Goal: Information Seeking & Learning: Learn about a topic

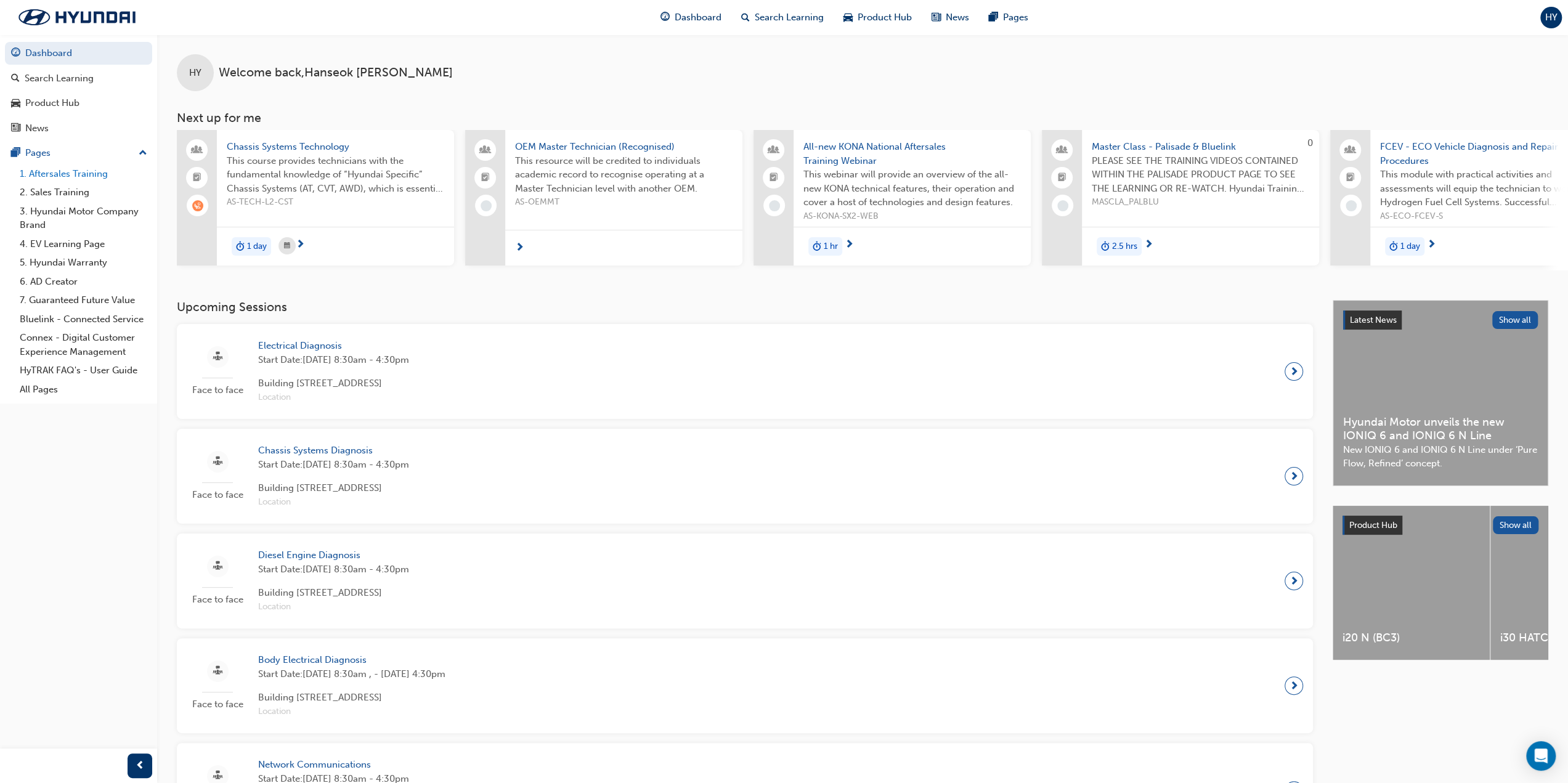
click at [92, 175] on link "1. Aftersales Training" at bounding box center [84, 174] width 137 height 19
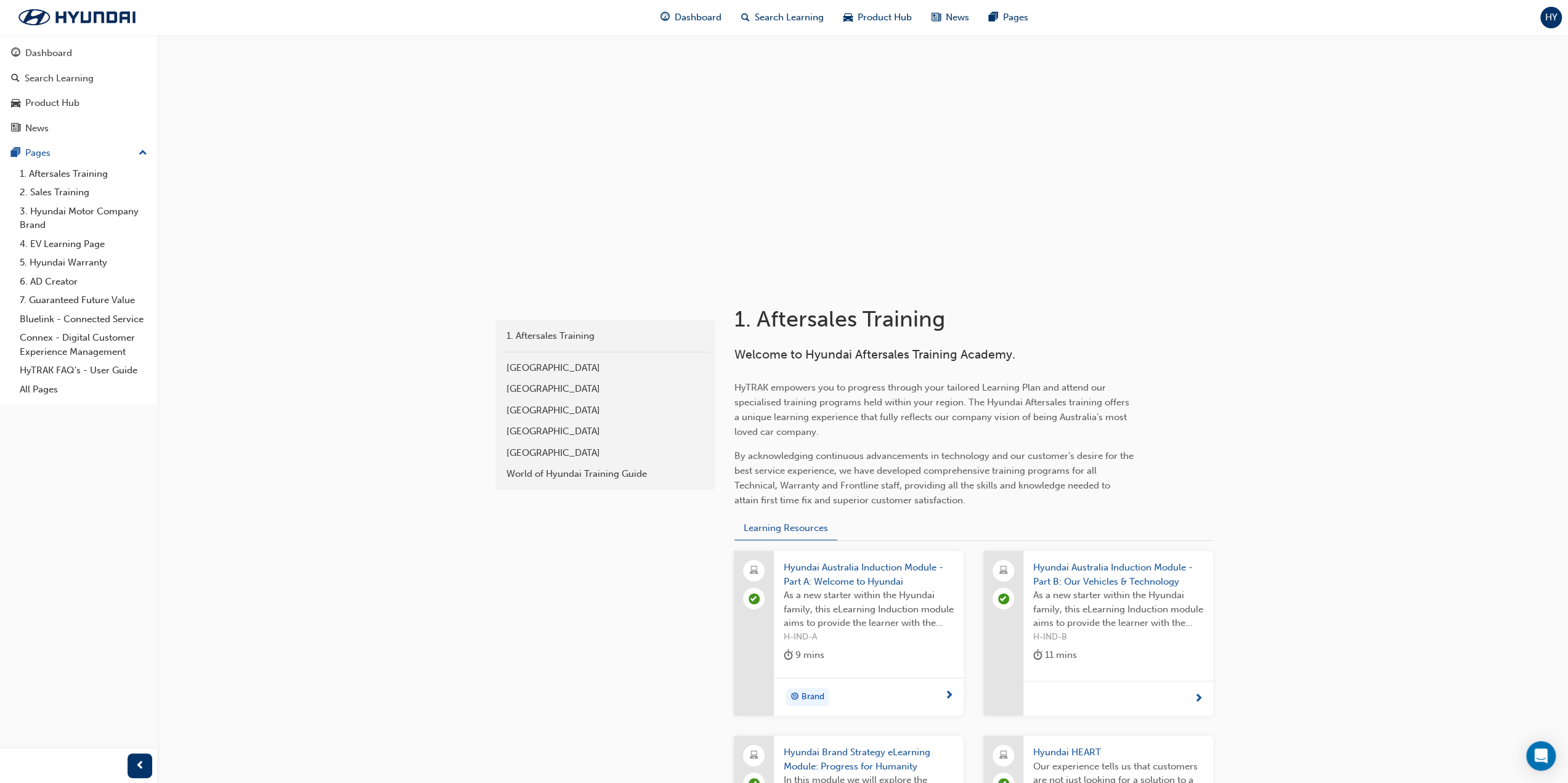
click at [1559, 20] on div "HY" at bounding box center [1551, 17] width 21 height 21
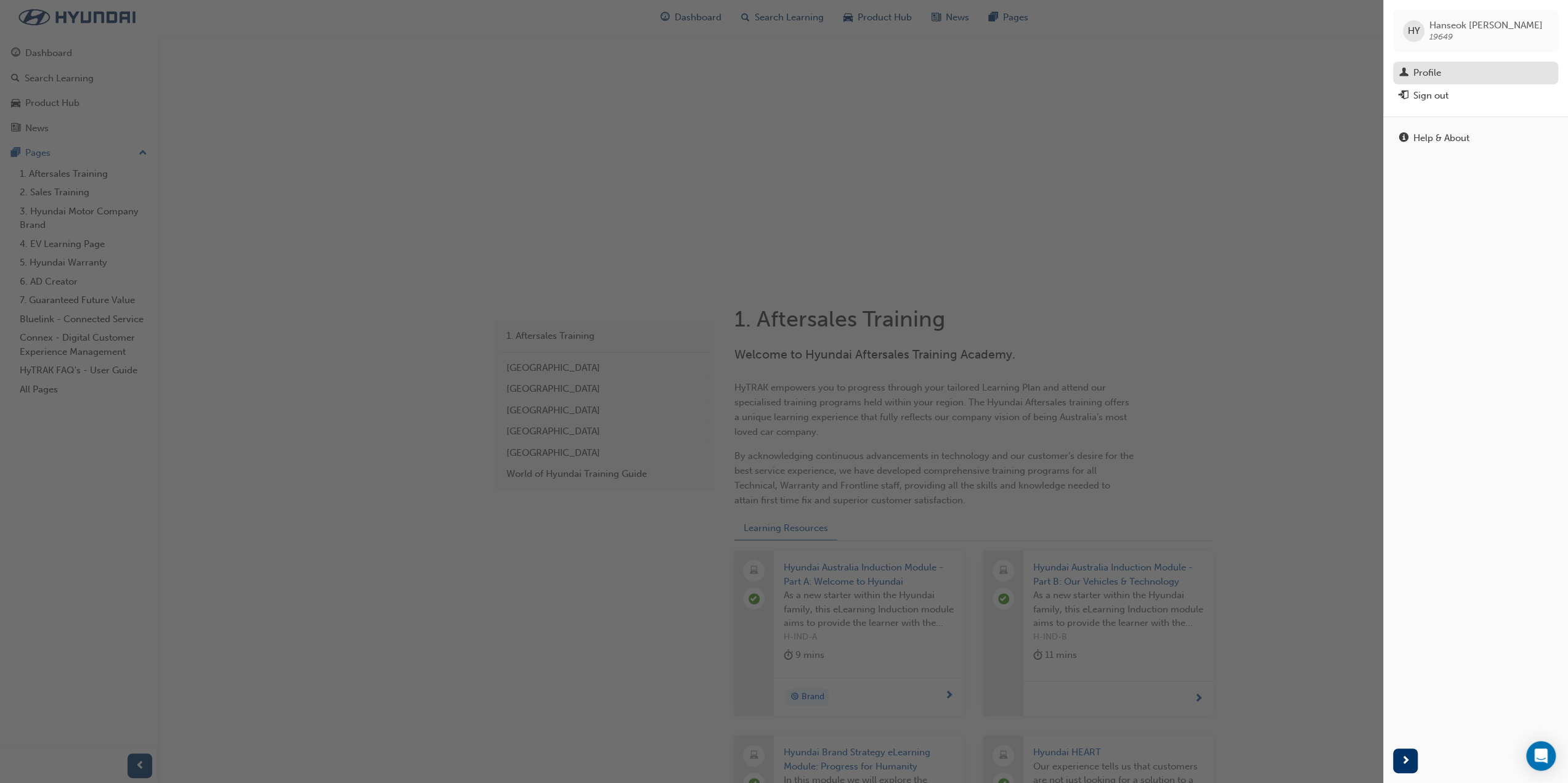
click at [1451, 66] on div "Profile" at bounding box center [1476, 73] width 153 height 16
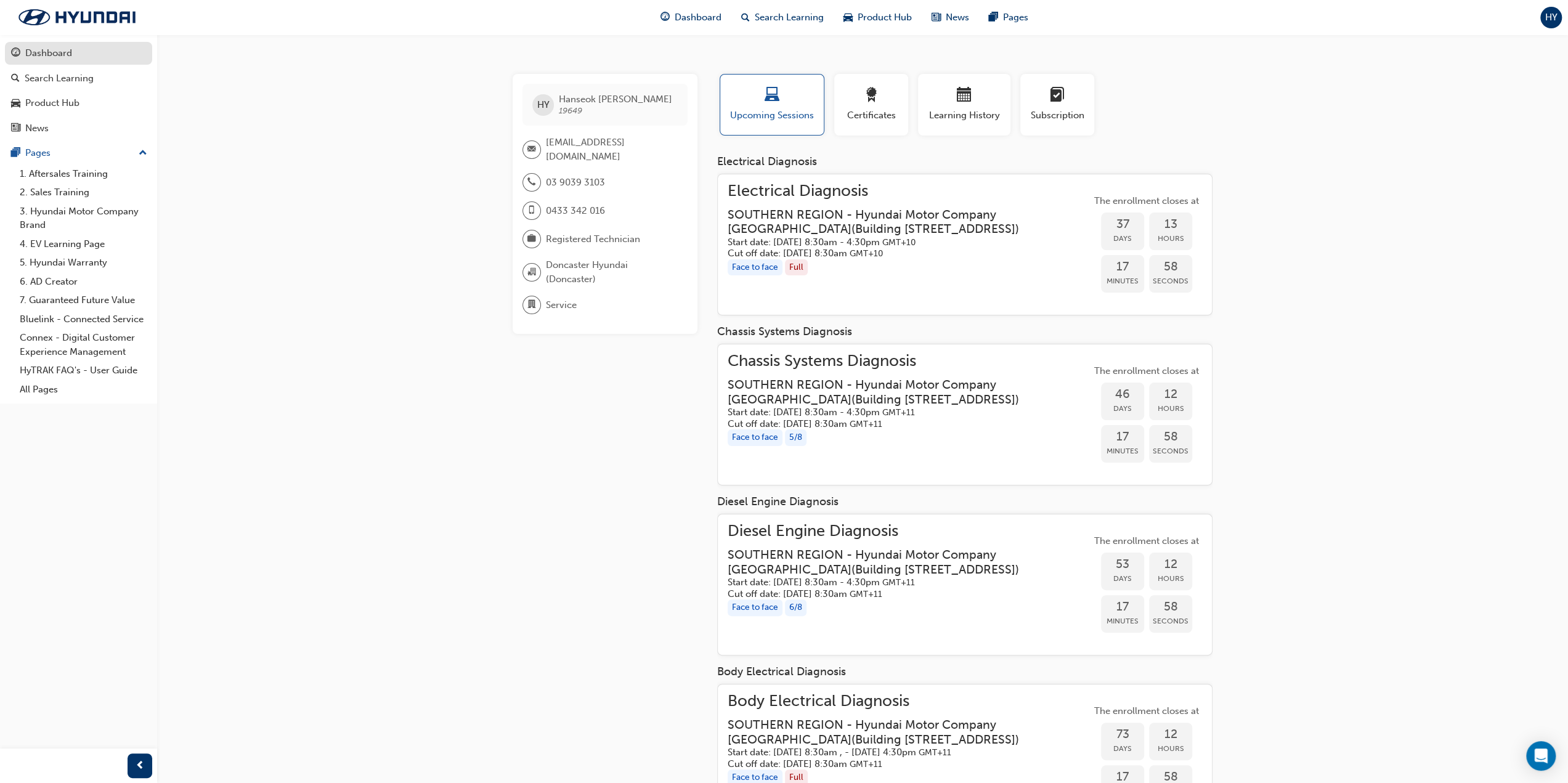
click at [83, 58] on div "Dashboard" at bounding box center [78, 54] width 135 height 16
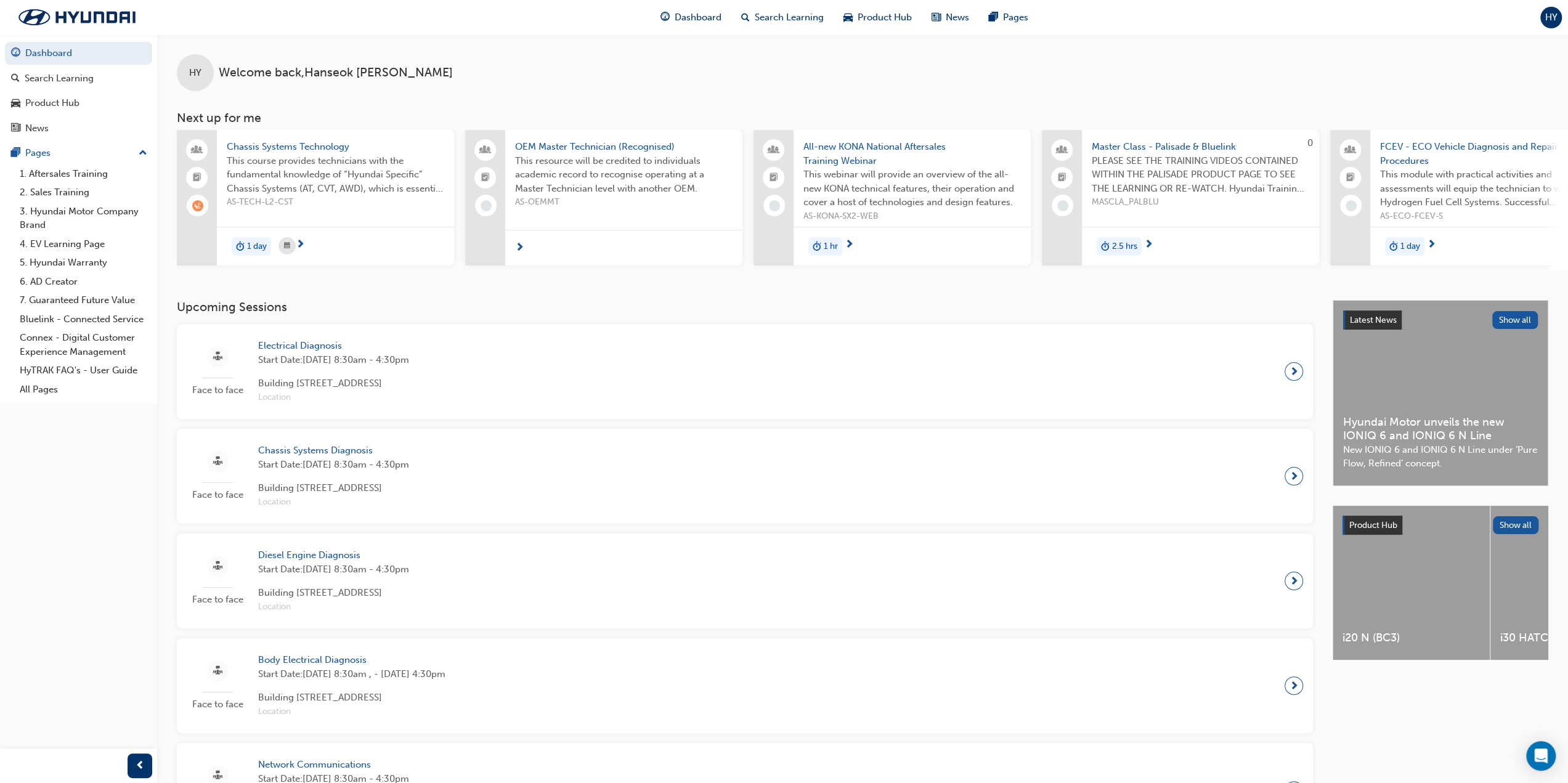
click at [320, 144] on span "Chassis Systems Technology" at bounding box center [335, 147] width 218 height 14
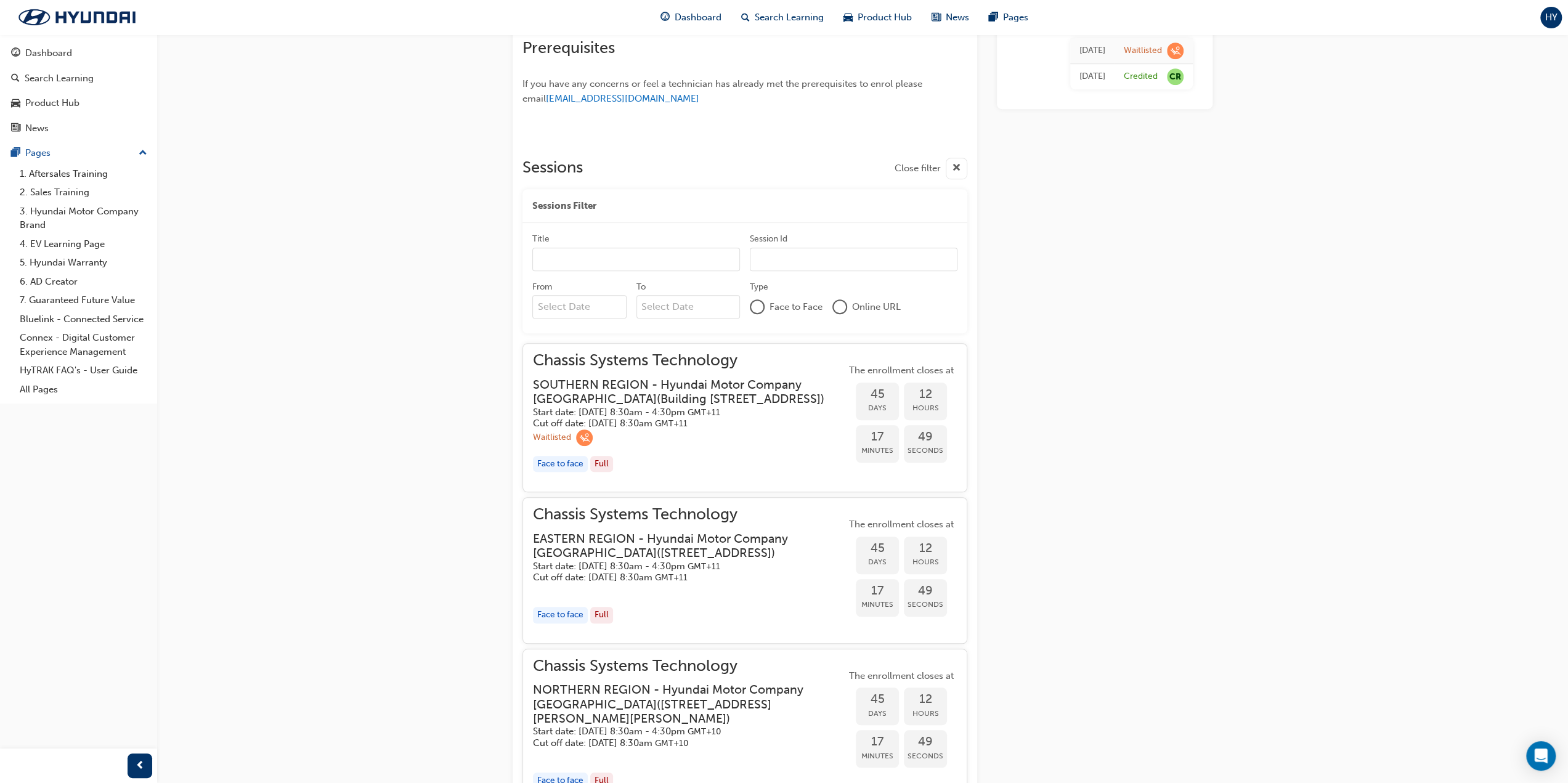
scroll to position [873, 0]
